Goal: Task Accomplishment & Management: Use online tool/utility

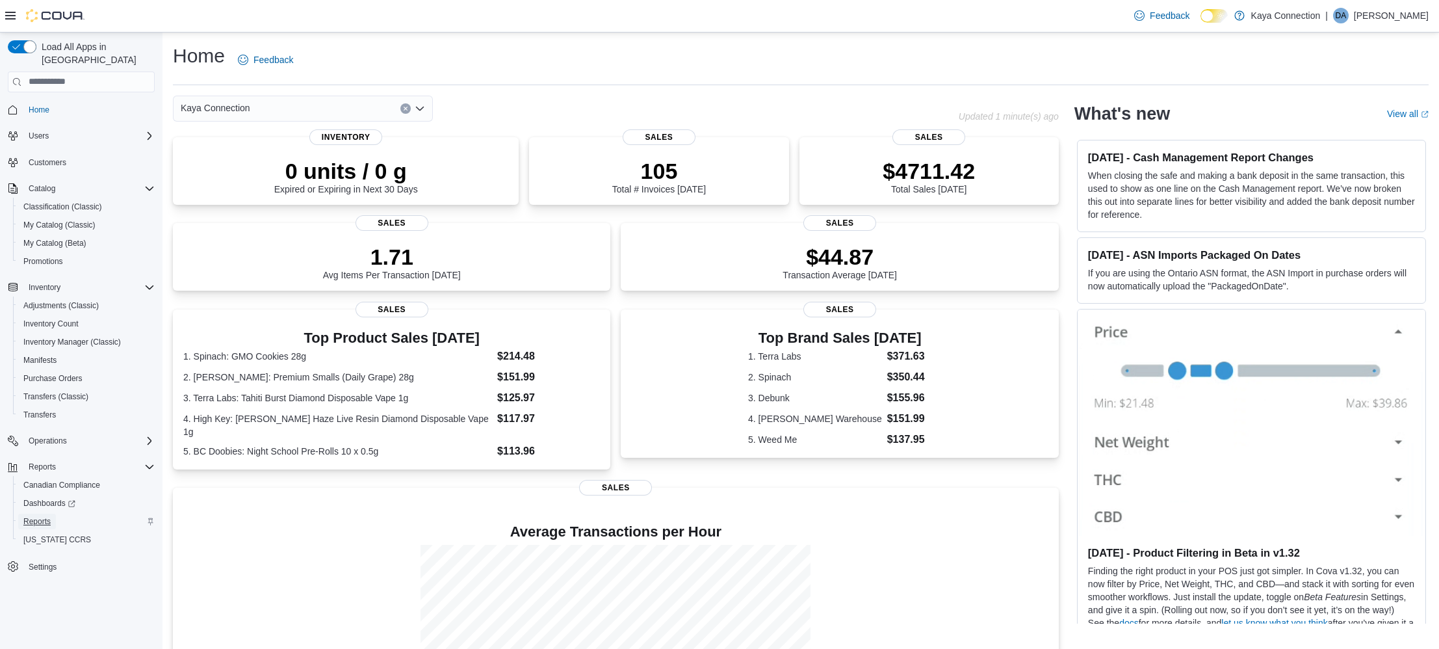
click at [38, 516] on span "Reports" at bounding box center [36, 521] width 27 height 10
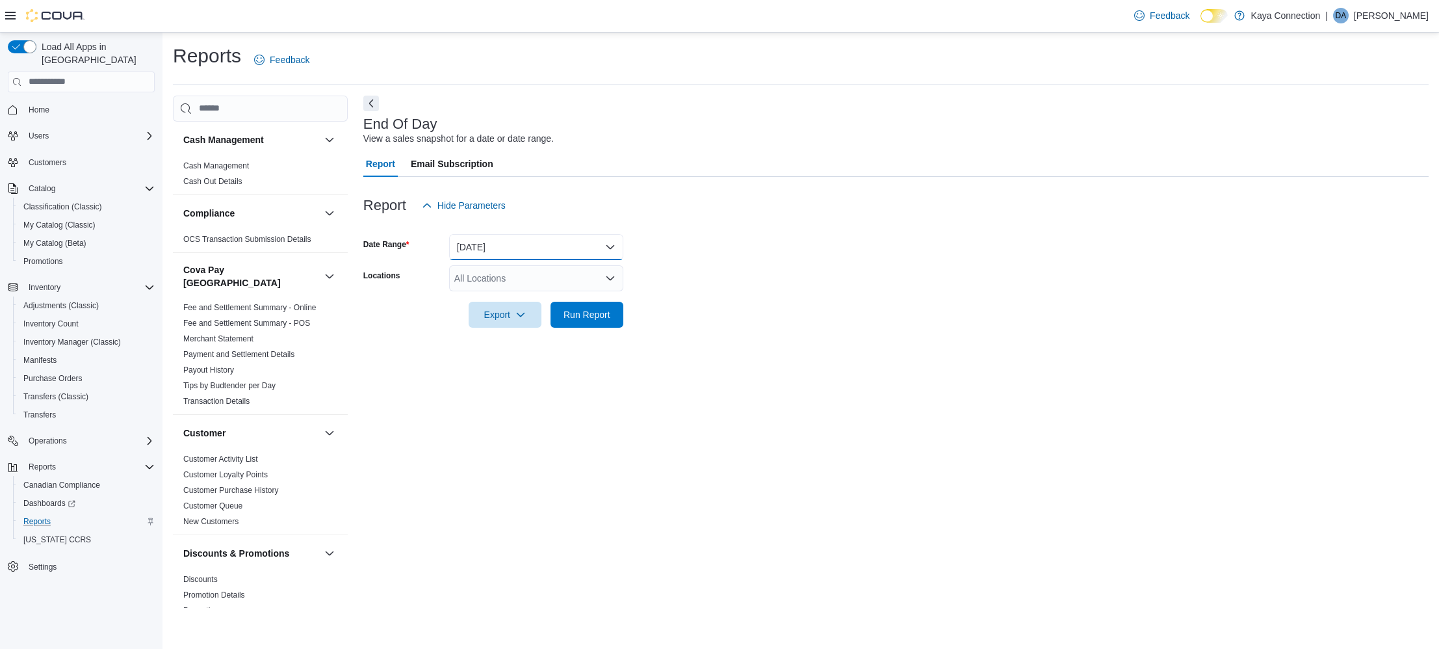
click at [614, 244] on button "Today" at bounding box center [536, 247] width 174 height 26
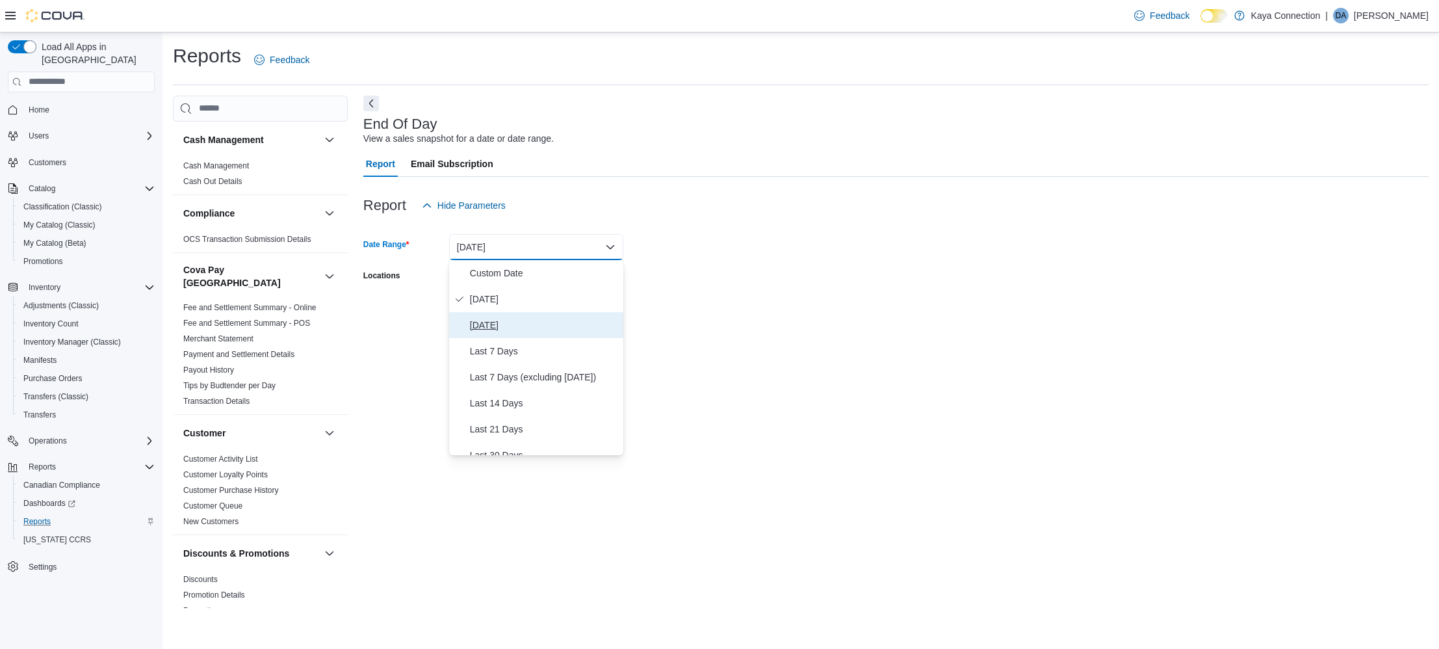
click at [482, 320] on span "Yesterday" at bounding box center [544, 325] width 148 height 16
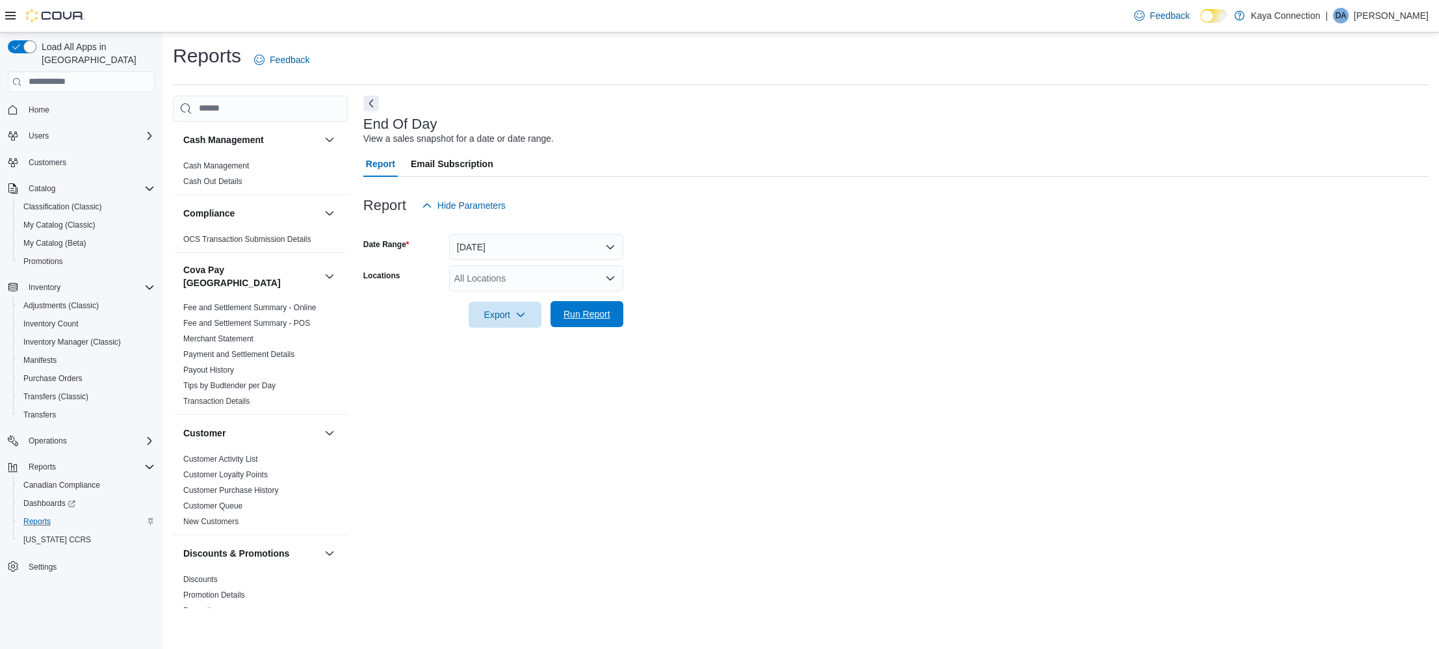
click at [598, 315] on span "Run Report" at bounding box center [586, 313] width 47 height 13
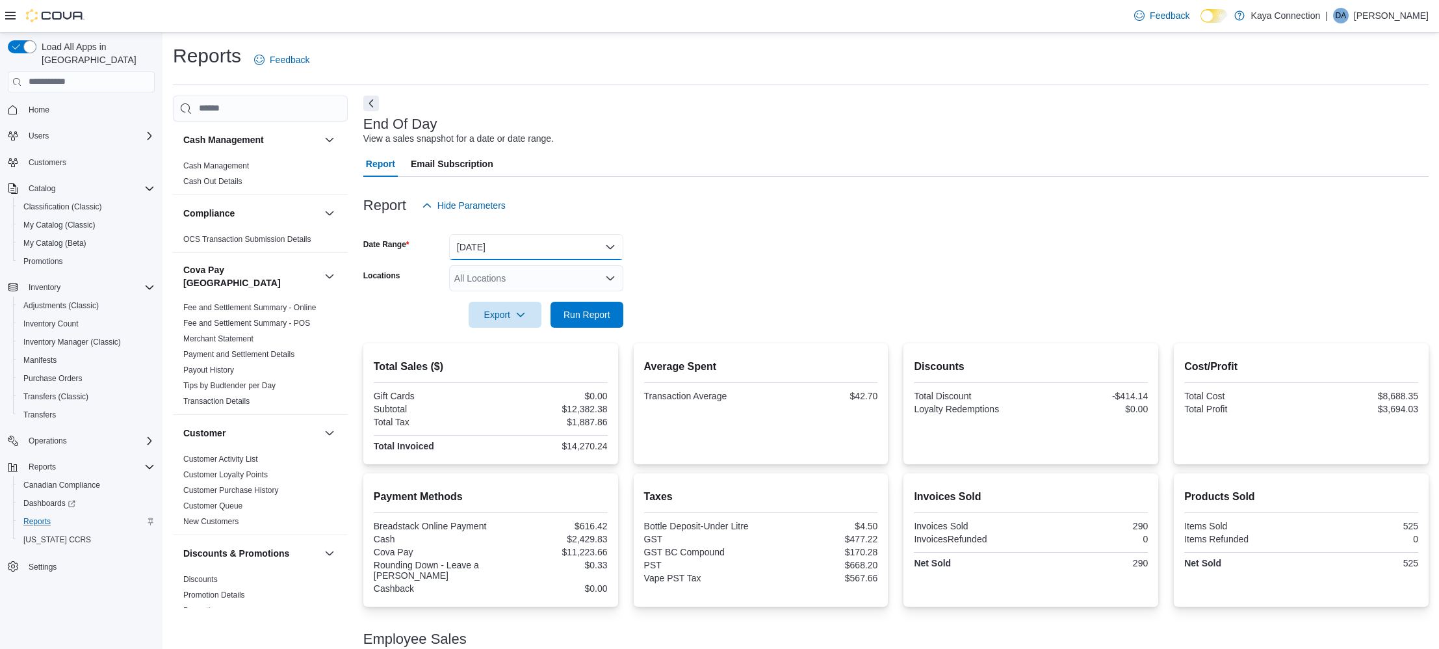
click at [608, 243] on button "Yesterday" at bounding box center [536, 247] width 174 height 26
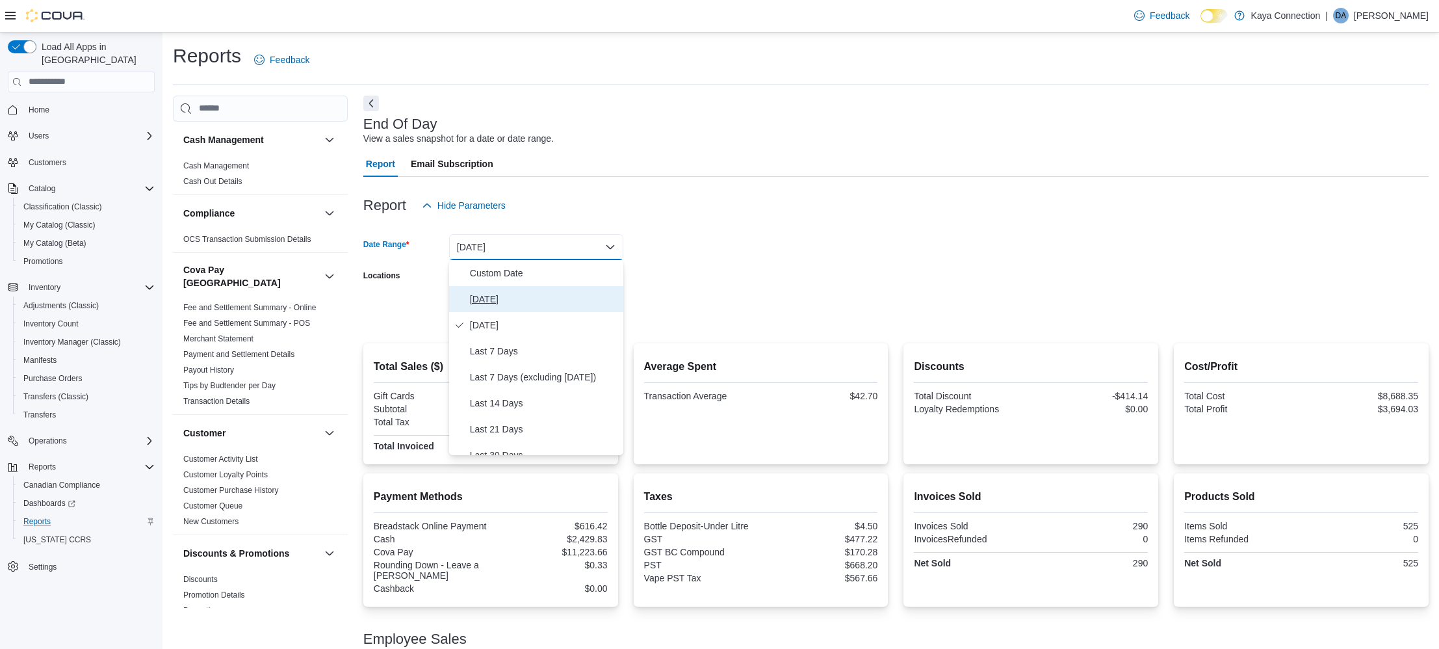
click at [482, 300] on span "Today" at bounding box center [544, 299] width 148 height 16
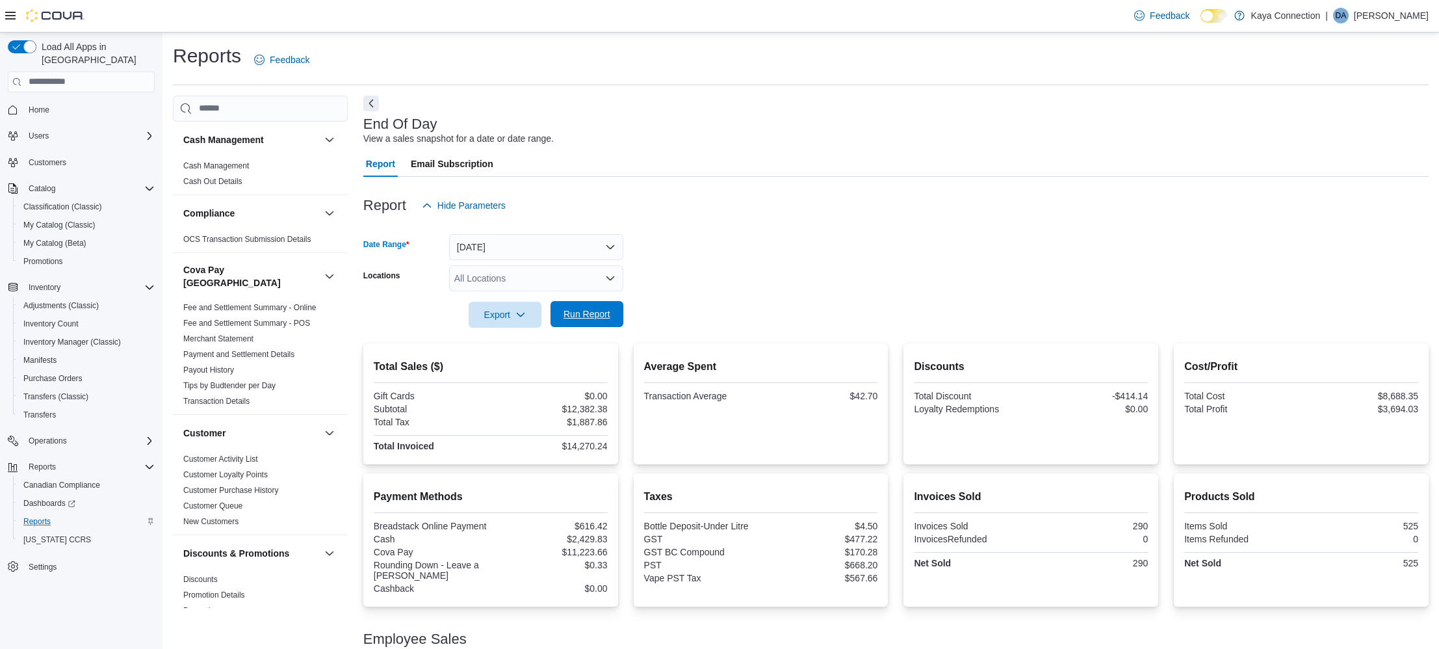
click at [580, 316] on span "Run Report" at bounding box center [586, 313] width 47 height 13
click at [593, 313] on span "Run Report" at bounding box center [586, 313] width 47 height 13
